Goal: Task Accomplishment & Management: Manage account settings

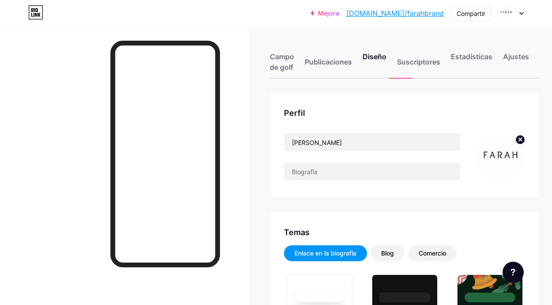
click at [501, 156] on img at bounding box center [500, 158] width 51 height 51
click at [506, 148] on img at bounding box center [500, 158] width 51 height 51
click at [521, 140] on icon at bounding box center [520, 139] width 3 height 3
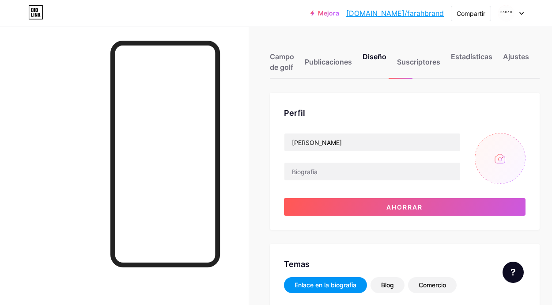
click at [503, 157] on input "file" at bounding box center [500, 158] width 51 height 51
type input "C:\fakepath\Captura de Pantalla [DATE] a la(s) 11.58.04 a. m..png"
click at [497, 159] on img at bounding box center [500, 158] width 51 height 51
click at [512, 157] on img at bounding box center [500, 158] width 51 height 51
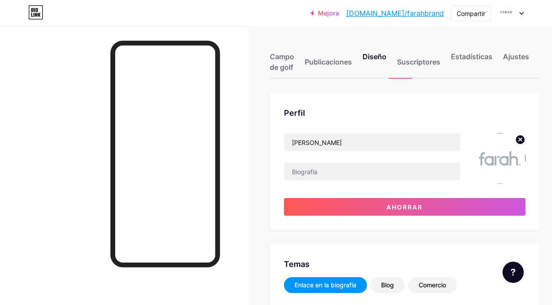
click at [521, 140] on icon at bounding box center [520, 139] width 3 height 3
click at [498, 153] on input "file" at bounding box center [500, 158] width 51 height 51
type input "C:\fakepath\Captura de Pantalla [DATE] a la(s) 11.58.04 a. m..png"
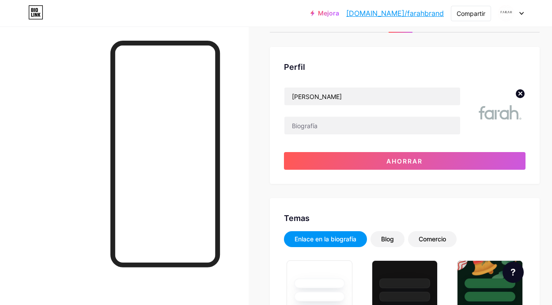
scroll to position [49, 0]
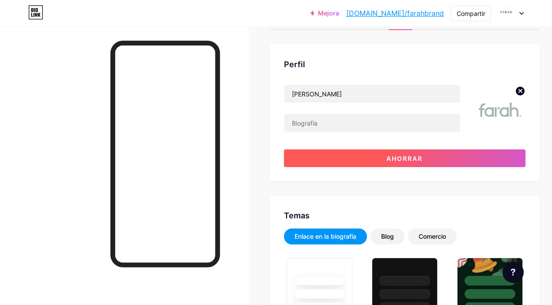
click at [412, 160] on font "Ahorrar" at bounding box center [405, 159] width 36 height 8
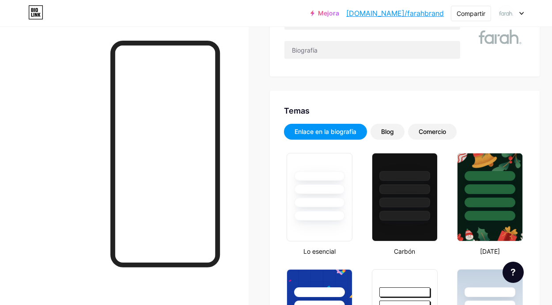
scroll to position [0, 0]
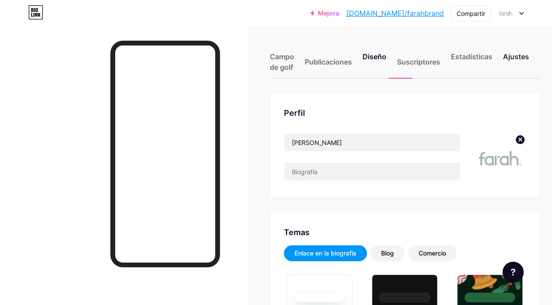
click at [508, 56] on font "Ajustes" at bounding box center [516, 56] width 26 height 9
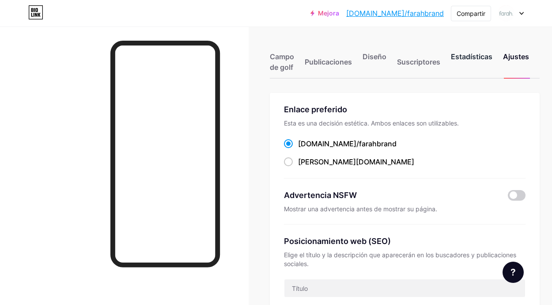
click at [468, 61] on div "Estadísticas" at bounding box center [472, 64] width 42 height 27
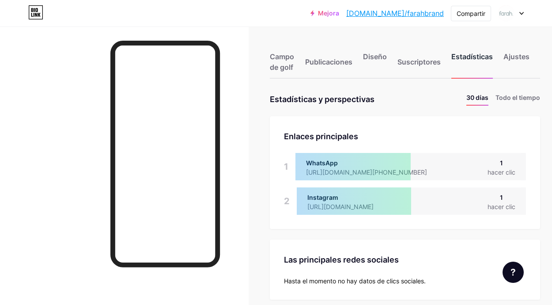
scroll to position [305, 552]
click at [418, 62] on font "Suscriptores" at bounding box center [419, 61] width 43 height 9
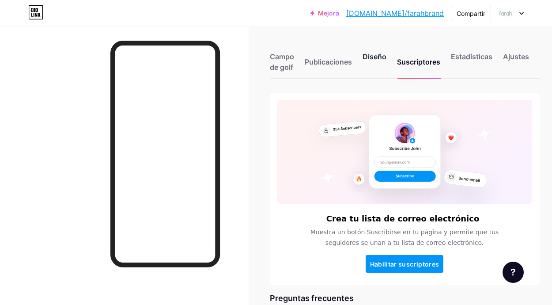
click at [378, 58] on font "Diseño" at bounding box center [375, 56] width 24 height 9
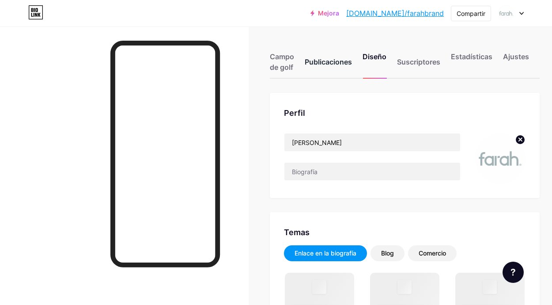
click at [348, 64] on font "Publicaciones" at bounding box center [328, 61] width 47 height 9
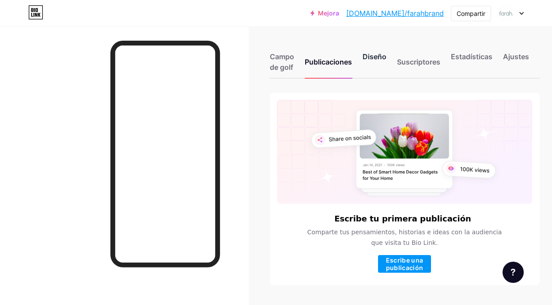
click at [381, 63] on div "Diseño" at bounding box center [375, 64] width 24 height 27
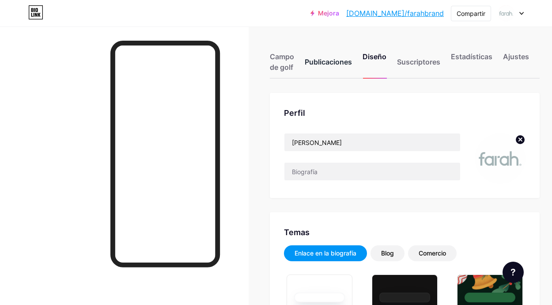
click at [332, 65] on font "Publicaciones" at bounding box center [328, 61] width 47 height 9
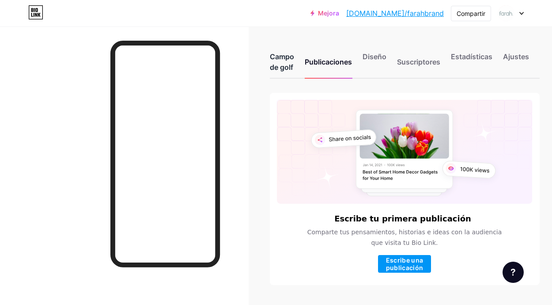
click at [291, 57] on font "Campo de golf" at bounding box center [282, 61] width 24 height 19
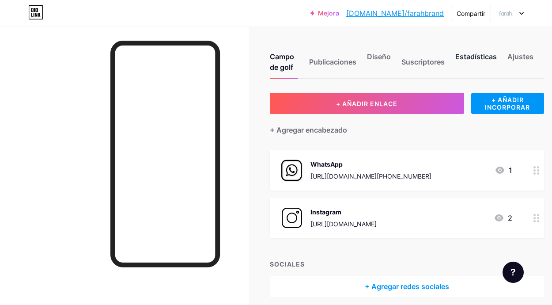
click at [470, 58] on font "Estadísticas" at bounding box center [477, 56] width 42 height 9
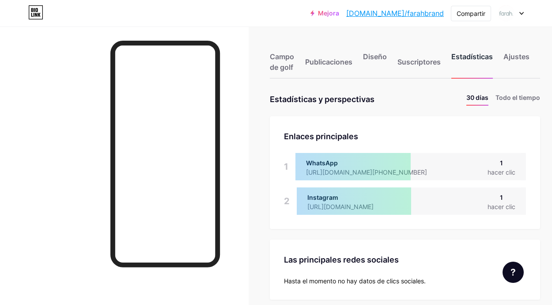
scroll to position [305, 552]
click at [526, 55] on font "Ajustes" at bounding box center [517, 56] width 26 height 9
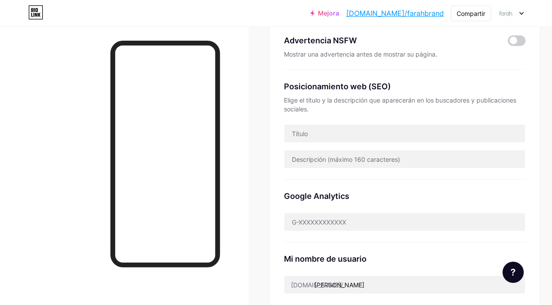
scroll to position [162, 0]
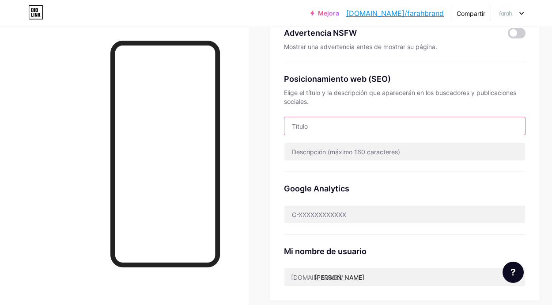
click at [430, 129] on input "text" at bounding box center [405, 126] width 241 height 18
type input "f"
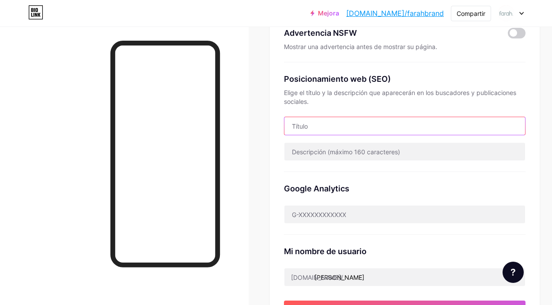
type input "G"
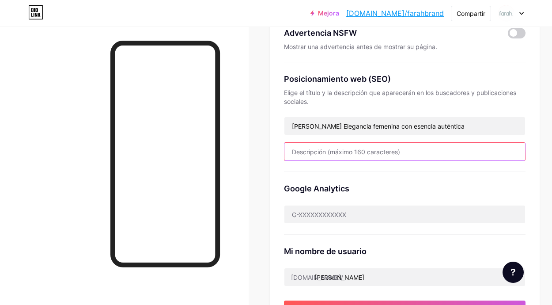
click at [387, 152] on input "text" at bounding box center [405, 152] width 241 height 18
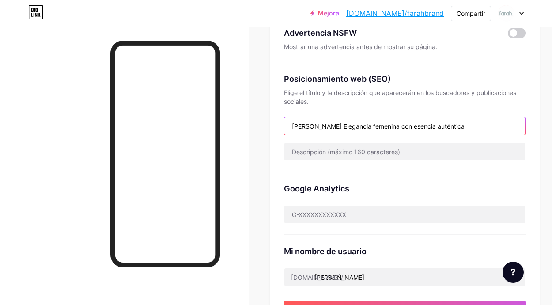
drag, startPoint x: 447, startPoint y: 125, endPoint x: 313, endPoint y: 126, distance: 134.3
click at [313, 126] on input "[PERSON_NAME] Elegancia femenina con esencia auténtica" at bounding box center [405, 126] width 241 height 18
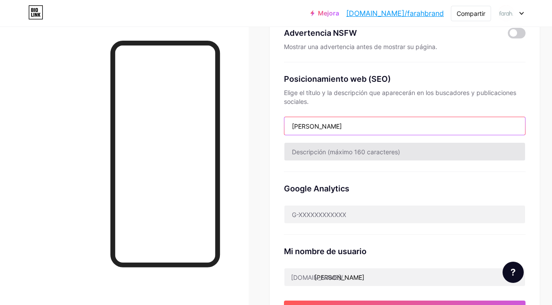
type input "[PERSON_NAME]"
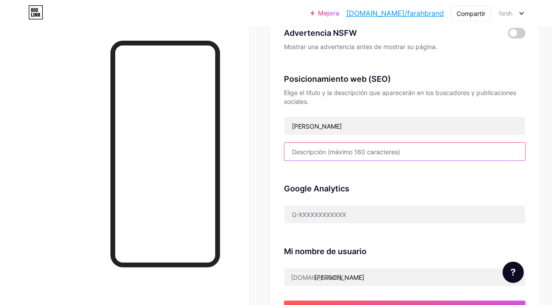
click at [331, 156] on input "text" at bounding box center [405, 152] width 241 height 18
paste input "Elegancia femenina con esencia auténtica"
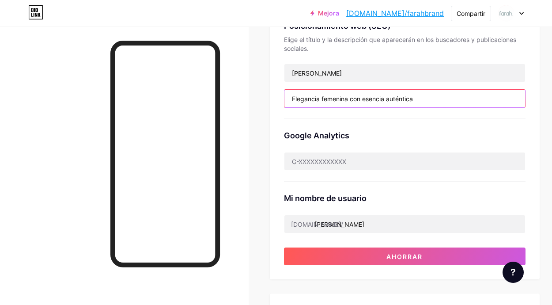
scroll to position [224, 0]
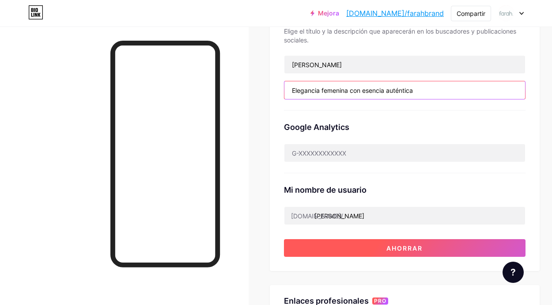
type input "Elegancia femenina con esencia auténtica"
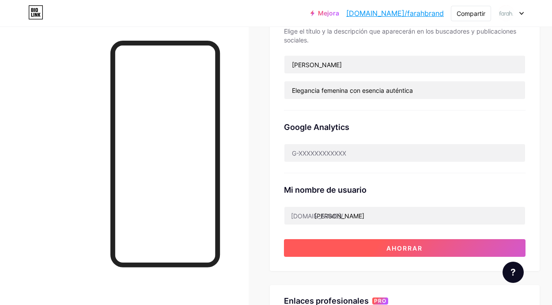
click at [414, 250] on font "Ahorrar" at bounding box center [405, 248] width 36 height 8
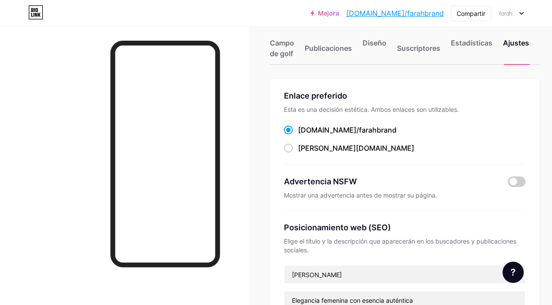
scroll to position [0, 0]
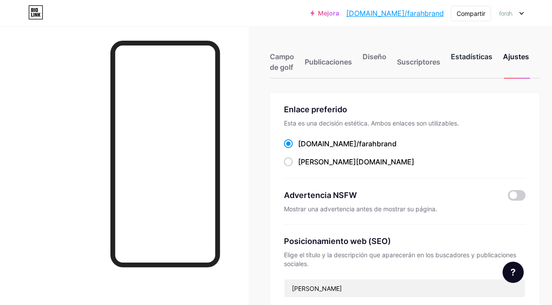
click at [464, 55] on font "Estadísticas" at bounding box center [472, 56] width 42 height 9
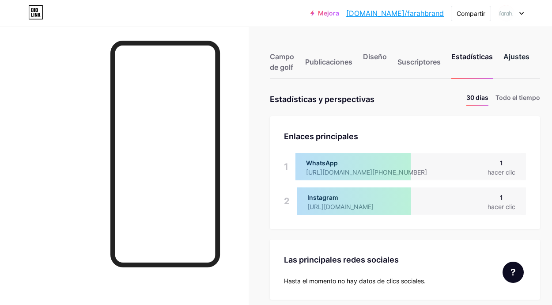
click at [507, 63] on div "Ajustes" at bounding box center [517, 64] width 26 height 27
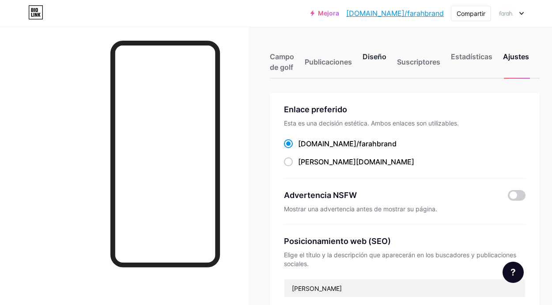
click at [375, 57] on font "Diseño" at bounding box center [375, 56] width 24 height 9
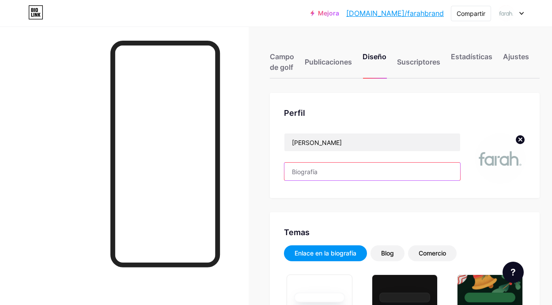
click at [300, 168] on input "text" at bounding box center [373, 172] width 176 height 18
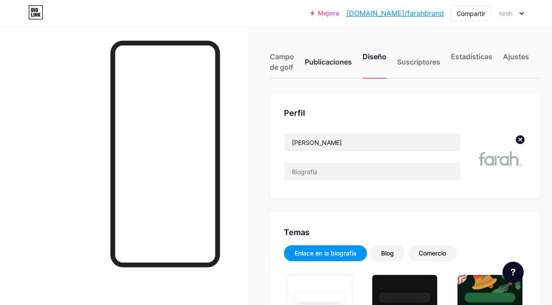
click at [341, 64] on font "Publicaciones" at bounding box center [328, 61] width 47 height 9
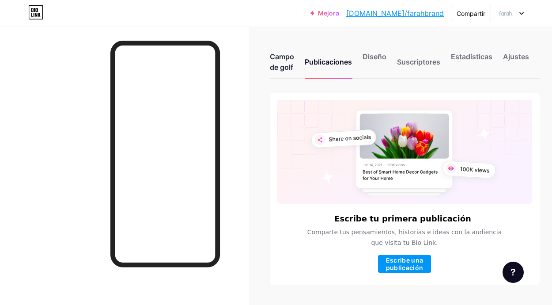
click at [286, 62] on font "Campo de golf" at bounding box center [282, 61] width 24 height 19
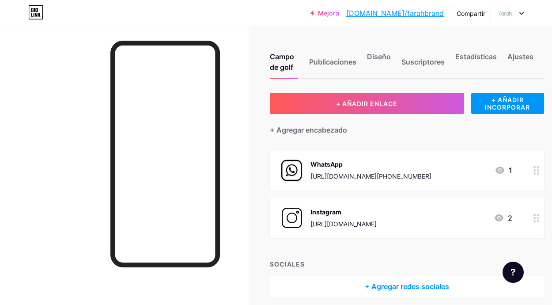
click at [538, 169] on circle at bounding box center [538, 170] width 2 height 2
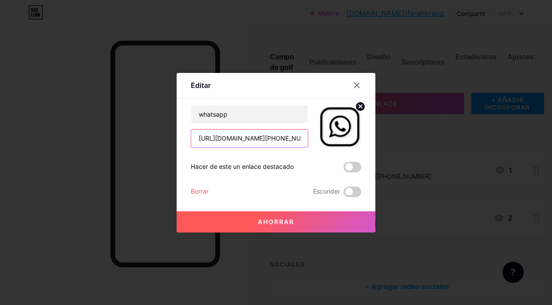
click at [262, 139] on input "[URL][DOMAIN_NAME][PHONE_NUMBER]" at bounding box center [249, 138] width 117 height 18
paste input "[URL][DOMAIN_NAME]"
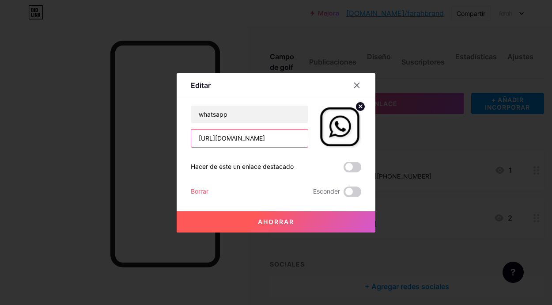
type input "[URL][DOMAIN_NAME]"
click at [268, 216] on button "Ahorrar" at bounding box center [276, 221] width 199 height 21
